Goal: Check status: Check status

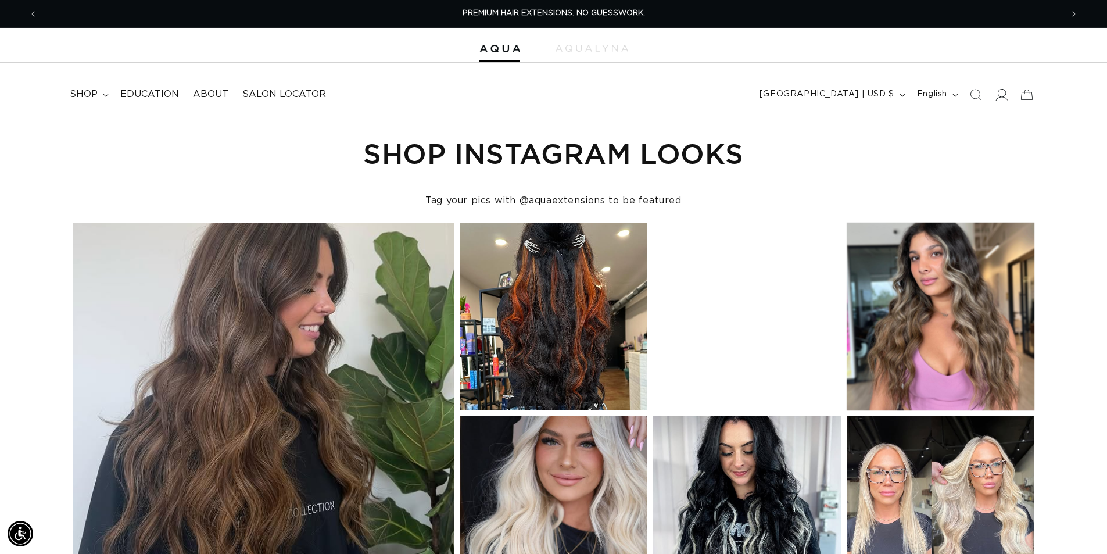
click at [1005, 95] on icon at bounding box center [1001, 94] width 12 height 12
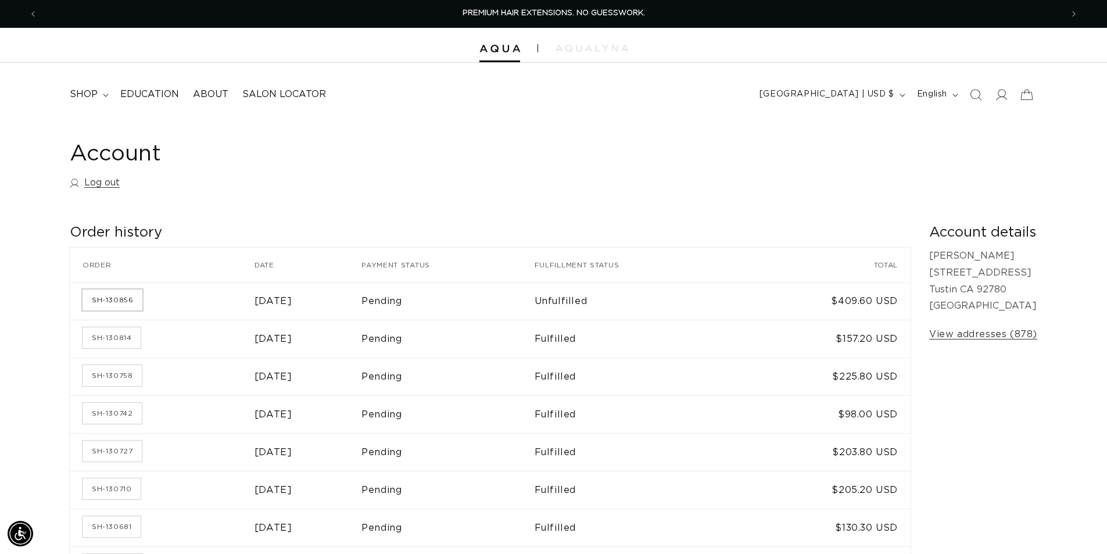
click at [108, 302] on link "SH-130856" at bounding box center [113, 299] width 60 height 21
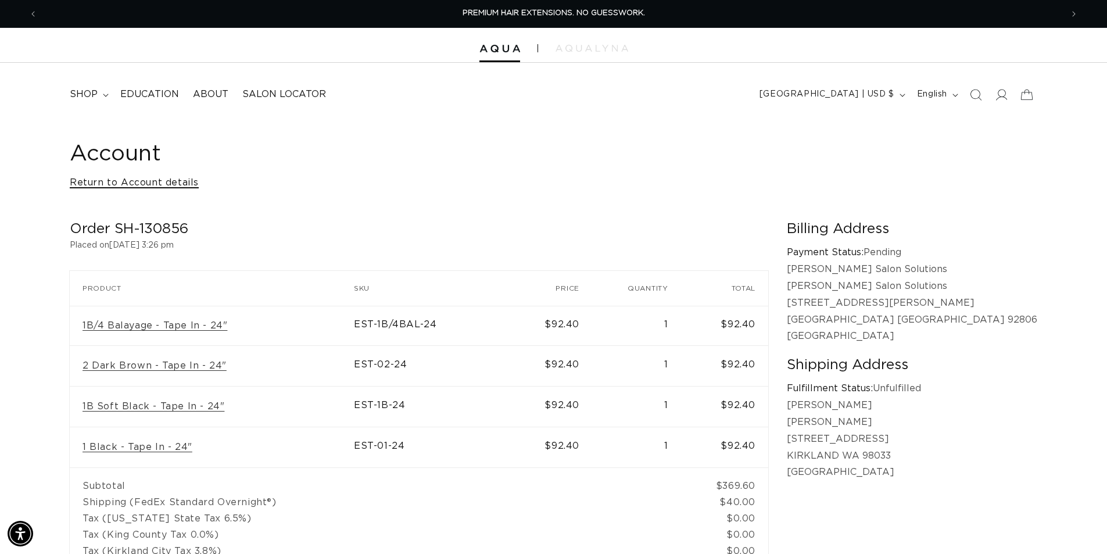
click at [116, 187] on link "Return to Account details" at bounding box center [134, 182] width 129 height 17
